Goal: Task Accomplishment & Management: Manage account settings

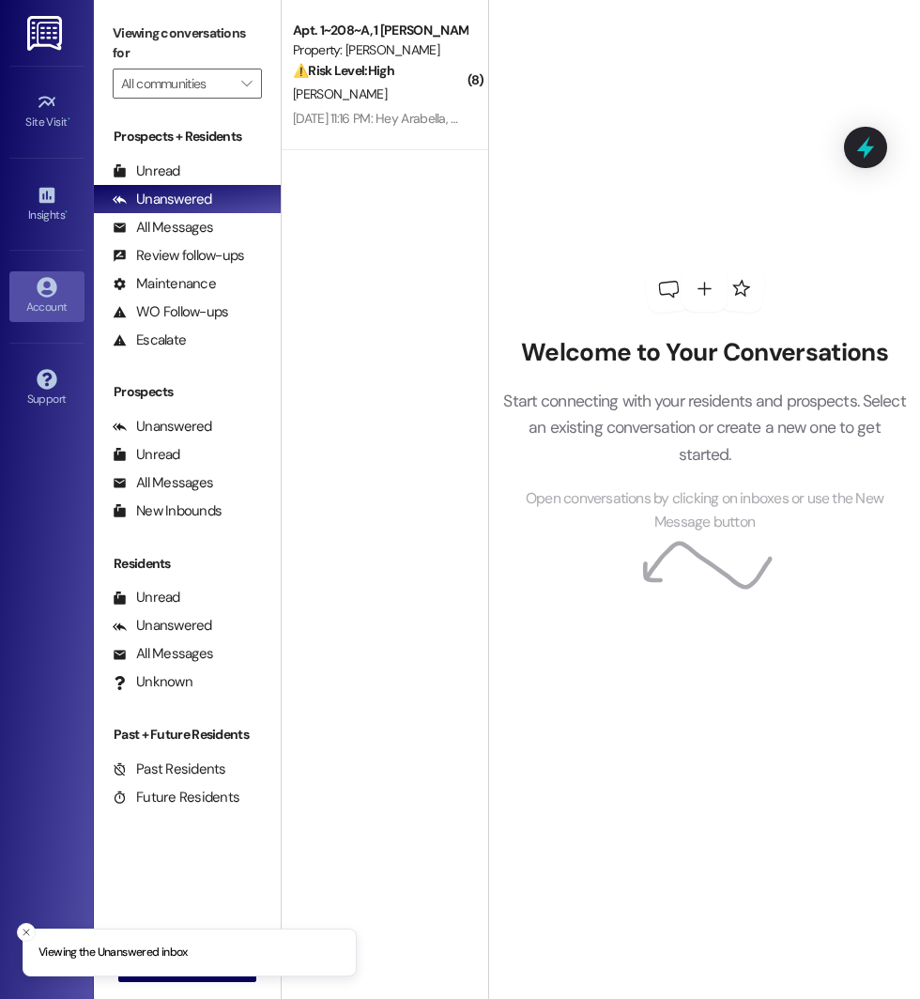
click at [43, 277] on icon at bounding box center [47, 287] width 21 height 21
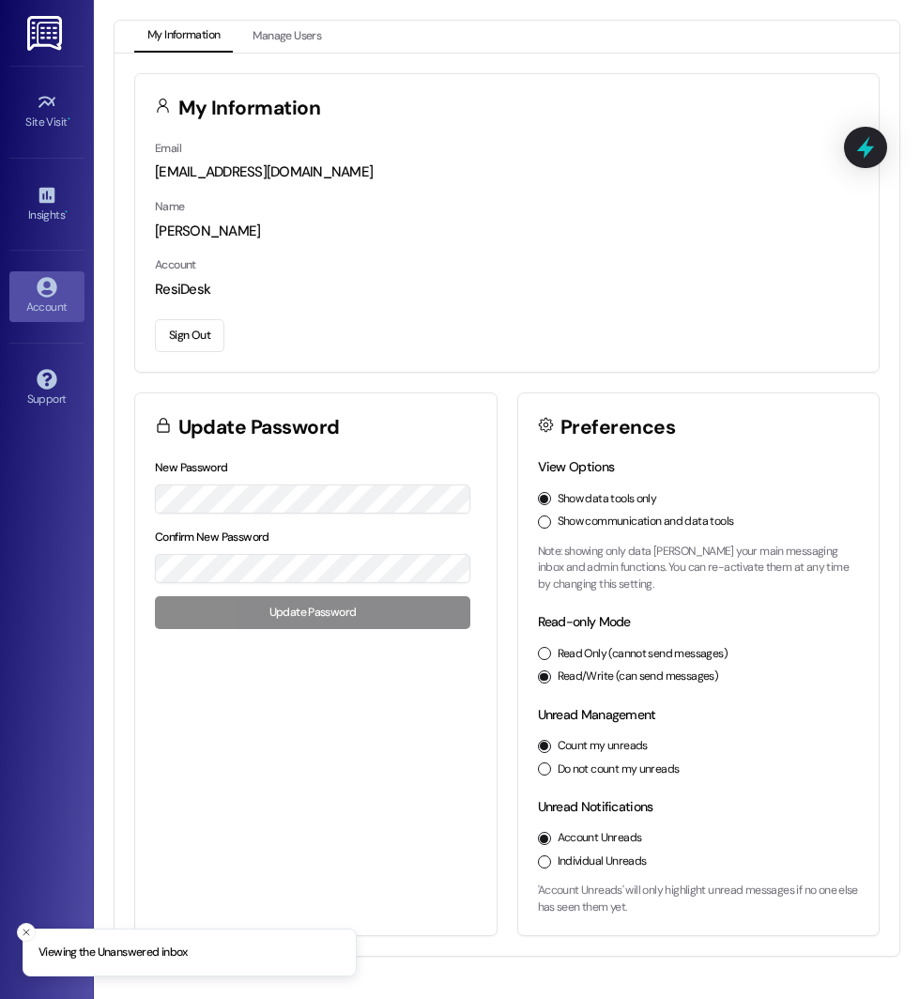
click at [185, 352] on div "Email [EMAIL_ADDRESS][DOMAIN_NAME] Name [PERSON_NAME] Account ResiDesk Sign Out" at bounding box center [506, 255] width 743 height 234
click at [175, 340] on button "Sign Out" at bounding box center [189, 335] width 69 height 33
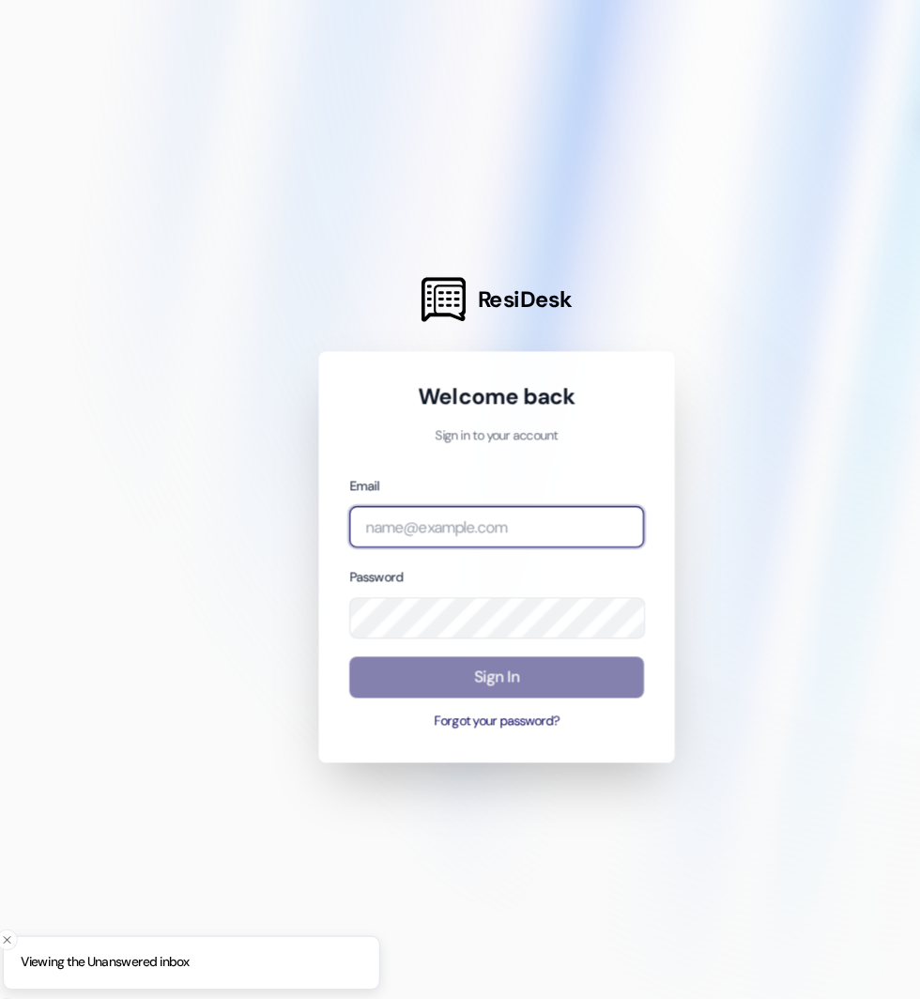
click at [353, 511] on input "email" at bounding box center [459, 505] width 261 height 37
type input "[EMAIL_ADDRESS][DOMAIN_NAME]"
